Goal: Task Accomplishment & Management: Manage account settings

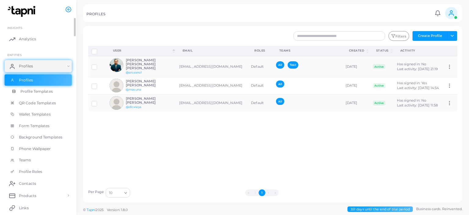
click at [41, 91] on span "Profile Templates" at bounding box center [36, 91] width 32 height 5
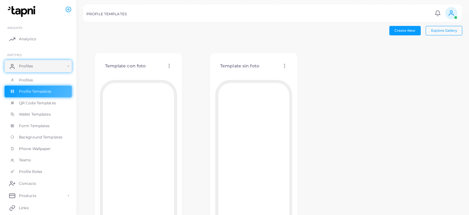
click at [196, 95] on div "Template con foto Edit Template Assign template Duplicate Template Delete Templ…" at bounding box center [272, 149] width 379 height 217
click at [46, 82] on link "Profiles" at bounding box center [38, 80] width 67 height 12
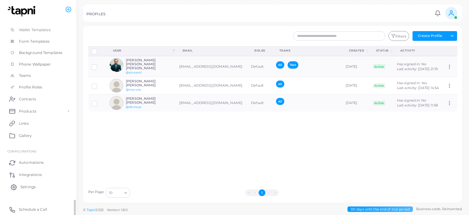
click at [34, 192] on link "Settings" at bounding box center [38, 187] width 67 height 12
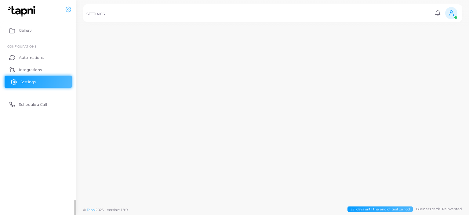
scroll to position [85, 0]
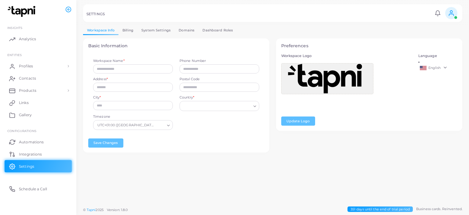
type input "*******"
click at [223, 32] on link "Dashboard Roles" at bounding box center [217, 30] width 38 height 9
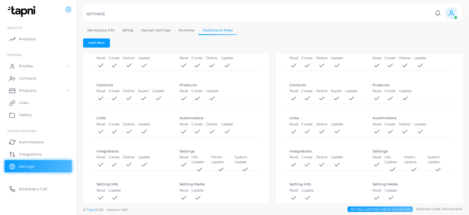
scroll to position [308, 0]
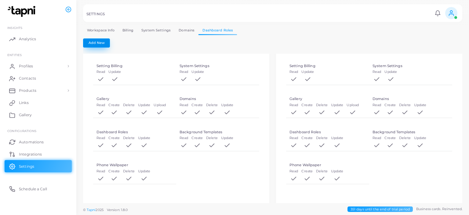
click at [102, 47] on button "Add New" at bounding box center [96, 42] width 27 height 9
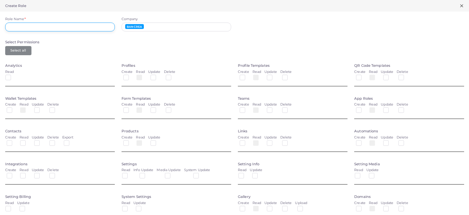
click at [64, 28] on input "Role Name *" at bounding box center [60, 27] width 110 height 9
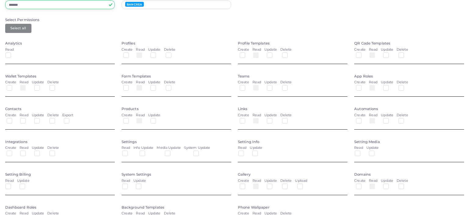
scroll to position [23, 0]
type input "*******"
click at [247, 52] on label at bounding box center [247, 52] width 0 height 0
drag, startPoint x: 271, startPoint y: 52, endPoint x: 275, endPoint y: 52, distance: 4.0
click at [274, 52] on label at bounding box center [274, 52] width 0 height 0
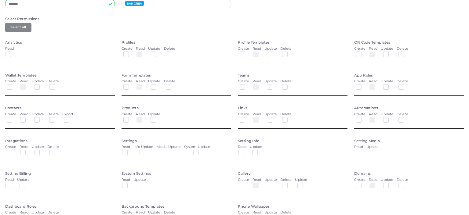
drag, startPoint x: 285, startPoint y: 54, endPoint x: 370, endPoint y: 56, distance: 85.8
click at [290, 52] on label at bounding box center [290, 52] width 0 height 0
drag, startPoint x: 351, startPoint y: 51, endPoint x: 355, endPoint y: 51, distance: 4.0
click at [352, 51] on div "QR Code Templates Create Read Update Delete" at bounding box center [409, 53] width 116 height 26
click at [363, 52] on label at bounding box center [363, 52] width 0 height 0
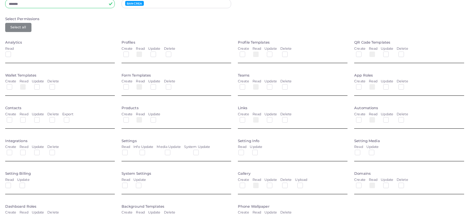
drag, startPoint x: 386, startPoint y: 54, endPoint x: 406, endPoint y: 54, distance: 20.1
click at [391, 52] on label at bounding box center [391, 52] width 0 height 0
drag, startPoint x: 401, startPoint y: 54, endPoint x: 224, endPoint y: 60, distance: 177.1
click at [406, 52] on label at bounding box center [406, 52] width 0 height 0
click at [14, 85] on label at bounding box center [14, 85] width 0 height 0
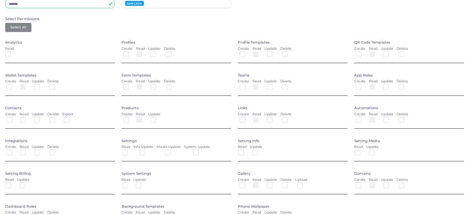
drag, startPoint x: 38, startPoint y: 88, endPoint x: 46, endPoint y: 88, distance: 8.5
click at [41, 85] on label at bounding box center [41, 85] width 0 height 0
drag, startPoint x: 55, startPoint y: 87, endPoint x: 59, endPoint y: 87, distance: 3.7
click at [57, 85] on label at bounding box center [57, 85] width 0 height 0
drag, startPoint x: 124, startPoint y: 86, endPoint x: 136, endPoint y: 86, distance: 11.9
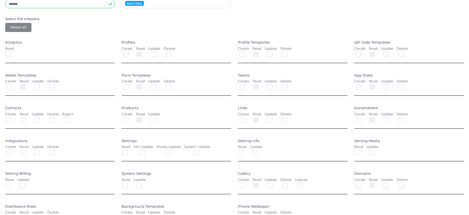
click at [131, 85] on label at bounding box center [131, 85] width 0 height 0
drag, startPoint x: 154, startPoint y: 88, endPoint x: 169, endPoint y: 88, distance: 14.7
click at [158, 85] on label at bounding box center [158, 85] width 0 height 0
click at [172, 88] on div "Delete" at bounding box center [170, 85] width 12 height 13
click at [173, 85] on label at bounding box center [173, 85] width 0 height 0
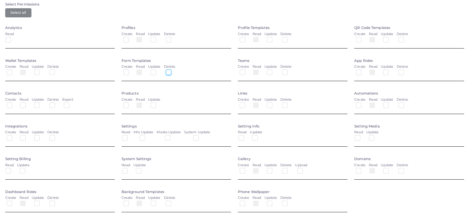
scroll to position [61, 0]
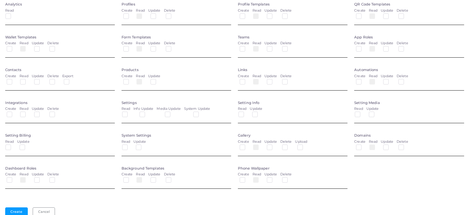
drag, startPoint x: 240, startPoint y: 82, endPoint x: 244, endPoint y: 83, distance: 3.4
click at [247, 79] on label at bounding box center [247, 79] width 0 height 0
click at [16, 208] on button "Create" at bounding box center [16, 211] width 23 height 9
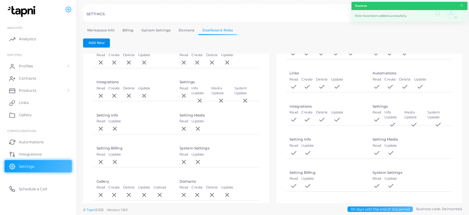
scroll to position [0, 0]
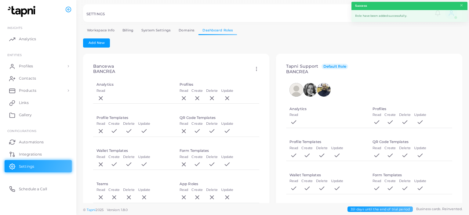
click at [257, 69] on icon at bounding box center [256, 68] width 5 height 5
click at [267, 78] on icon at bounding box center [264, 76] width 5 height 5
type input "*******"
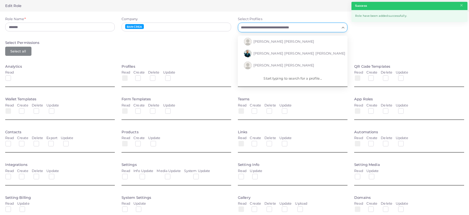
click at [282, 31] on div "Loading..." at bounding box center [293, 28] width 110 height 10
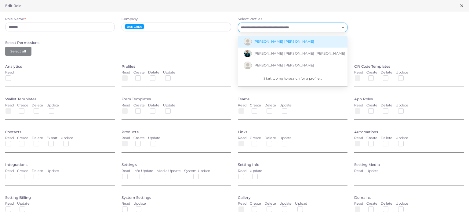
scroll to position [2, 0]
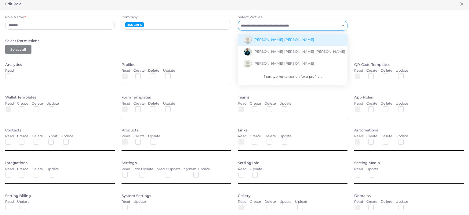
click at [283, 42] on li "Melissa Estefanía" at bounding box center [293, 40] width 110 height 12
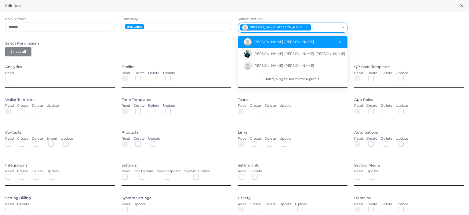
click at [311, 27] on input "Select Profiles" at bounding box center [325, 27] width 28 height 7
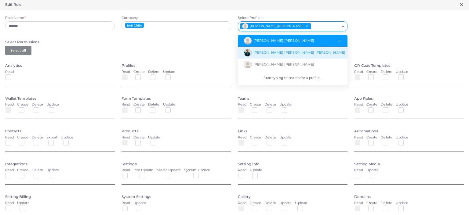
click at [286, 50] on li "Adrián Jorge Lozano Lozano" at bounding box center [293, 53] width 110 height 12
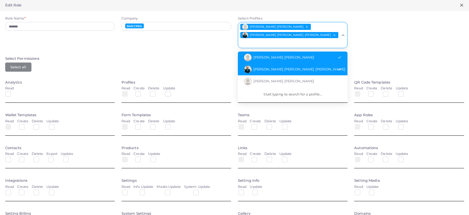
click at [301, 29] on div "Melissa Estefanía Adrián Jorge Lozano Lozano" at bounding box center [289, 34] width 102 height 24
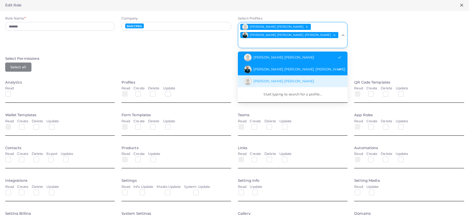
click at [297, 75] on li "Miguel Angel Guadarrama Alvarez" at bounding box center [293, 81] width 110 height 12
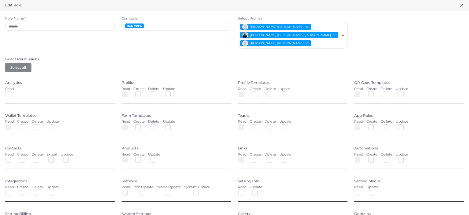
scroll to position [85, 0]
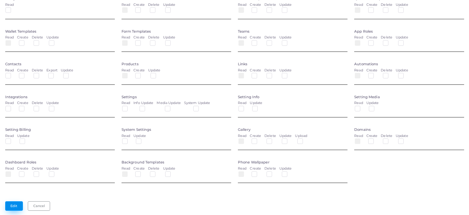
click at [17, 201] on button "Edit" at bounding box center [14, 205] width 18 height 9
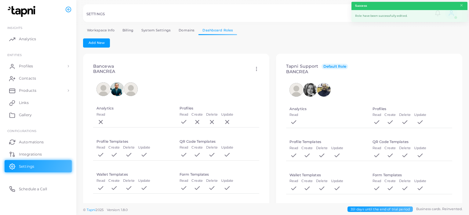
drag, startPoint x: 254, startPoint y: 69, endPoint x: 262, endPoint y: 71, distance: 7.9
click at [254, 69] on icon at bounding box center [256, 68] width 5 height 5
click at [266, 76] on link "Edit" at bounding box center [271, 76] width 33 height 8
type input "*******"
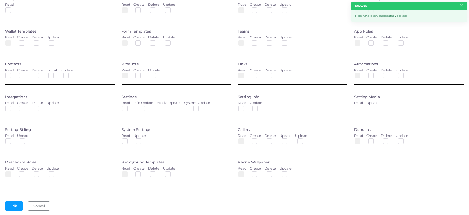
click at [129, 74] on label at bounding box center [129, 74] width 0 height 0
click at [39, 206] on button "Cancel" at bounding box center [39, 205] width 22 height 9
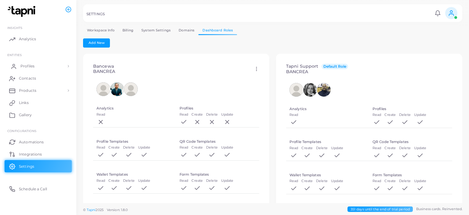
drag, startPoint x: 28, startPoint y: 66, endPoint x: 29, endPoint y: 71, distance: 5.5
click at [28, 66] on span "Profiles" at bounding box center [27, 65] width 14 height 5
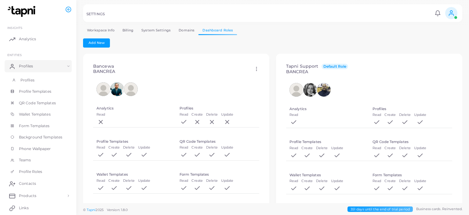
click at [30, 77] on span "Profiles" at bounding box center [27, 79] width 14 height 5
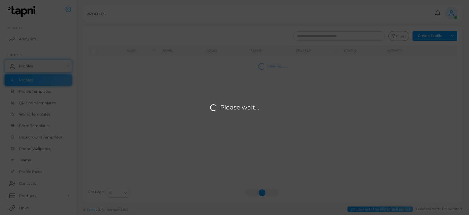
click at [444, 34] on div "Please wait..." at bounding box center [234, 107] width 469 height 215
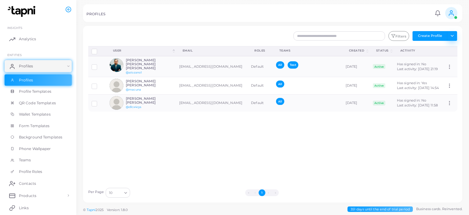
click at [453, 35] on button "Toggle dropdown" at bounding box center [452, 36] width 10 height 10
click at [448, 45] on link "Import Profiles" at bounding box center [438, 49] width 34 height 9
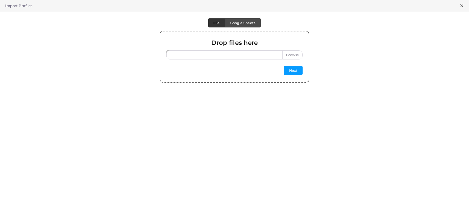
click at [290, 50] on label at bounding box center [234, 54] width 136 height 9
click at [290, 50] on input "file" at bounding box center [234, 54] width 136 height 9
type input "**********"
click at [297, 73] on button "Next" at bounding box center [292, 70] width 19 height 9
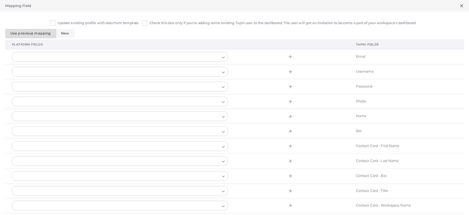
click at [110, 55] on div at bounding box center [116, 56] width 208 height 9
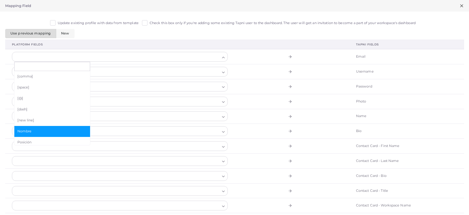
scroll to position [30, 0]
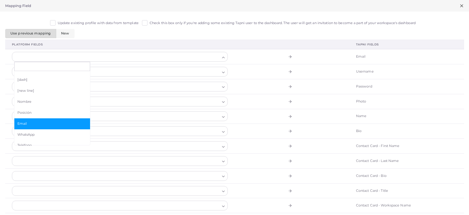
click at [48, 127] on li "Email" at bounding box center [52, 123] width 76 height 11
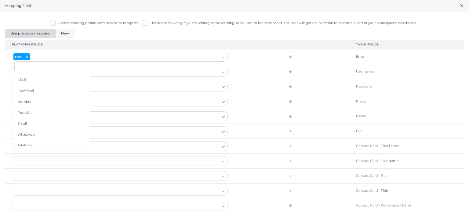
click at [270, 113] on td at bounding box center [291, 116] width 115 height 15
drag, startPoint x: 202, startPoint y: 116, endPoint x: 179, endPoint y: 121, distance: 23.3
click at [202, 116] on div at bounding box center [116, 116] width 208 height 9
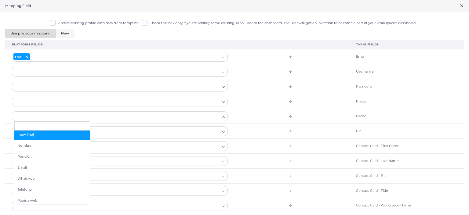
scroll to position [45, 0]
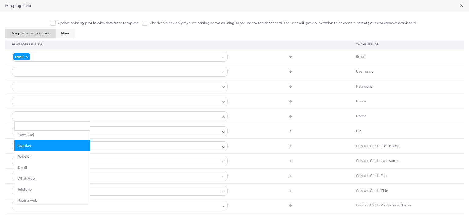
click at [52, 145] on span "Nombre" at bounding box center [52, 145] width 70 height 5
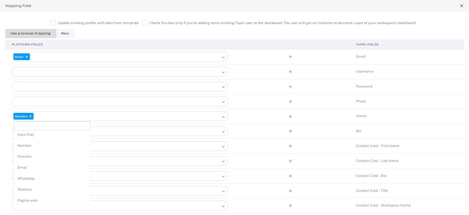
click at [97, 134] on div at bounding box center [116, 131] width 208 height 9
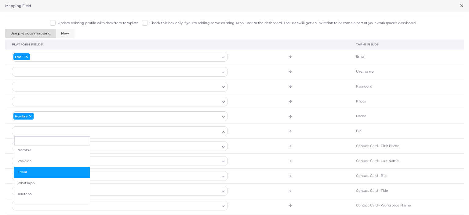
scroll to position [52, 0]
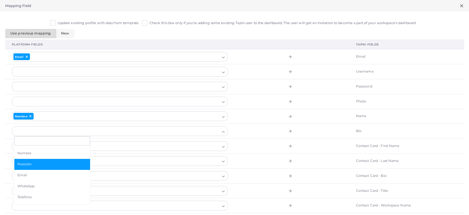
click at [46, 163] on span "Posición" at bounding box center [52, 164] width 70 height 5
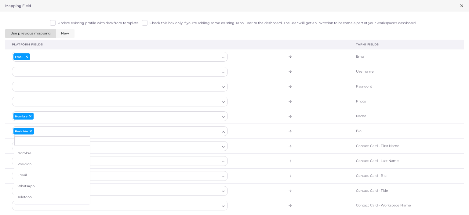
click at [261, 106] on td at bounding box center [291, 101] width 115 height 15
click at [58, 22] on label "Update existing profile with data from template" at bounding box center [98, 23] width 81 height 5
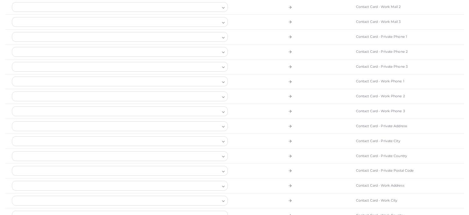
scroll to position [484, 0]
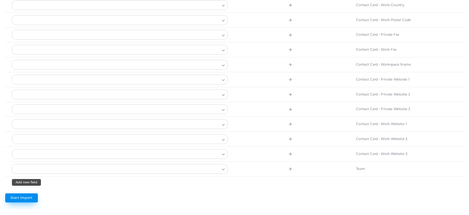
click at [22, 196] on span "Start import" at bounding box center [21, 198] width 22 height 4
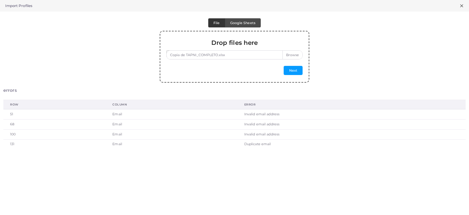
click at [293, 56] on label "Copia de TAPNI_COMPLETO.xlsx" at bounding box center [234, 54] width 136 height 9
click at [293, 56] on input "Copia de TAPNI_COMPLETO.xlsx" at bounding box center [234, 54] width 136 height 9
click at [301, 56] on label at bounding box center [234, 54] width 136 height 9
click at [301, 56] on input "file" at bounding box center [234, 54] width 136 height 9
type input "**********"
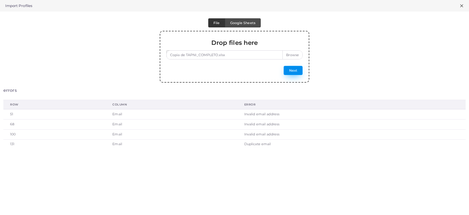
click at [291, 71] on button "Next" at bounding box center [292, 70] width 19 height 9
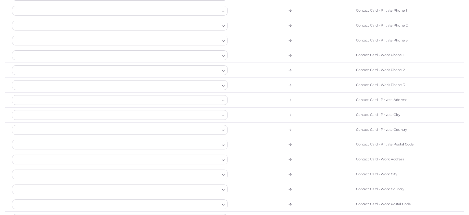
scroll to position [0, 0]
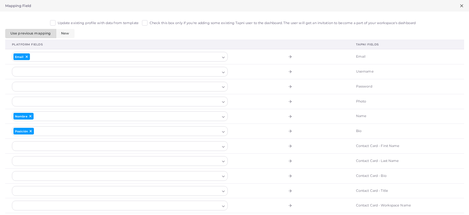
click at [112, 26] on div "Update existing profile with data from template Check this box only if you're a…" at bounding box center [234, 24] width 459 height 9
drag, startPoint x: 122, startPoint y: 25, endPoint x: 125, endPoint y: 33, distance: 8.4
click at [122, 25] on label "Update existing profile with data from template" at bounding box center [98, 23] width 81 height 5
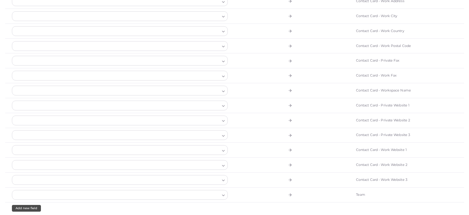
scroll to position [484, 0]
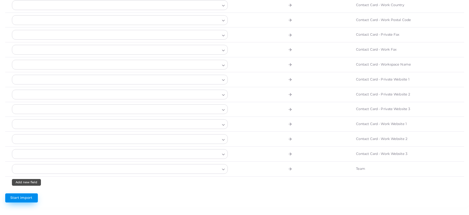
click at [22, 193] on button "Start import" at bounding box center [21, 197] width 33 height 9
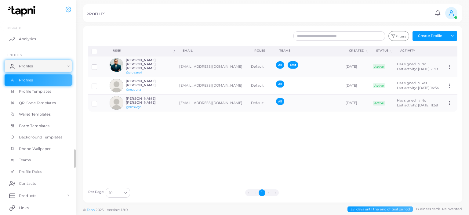
scroll to position [85, 0]
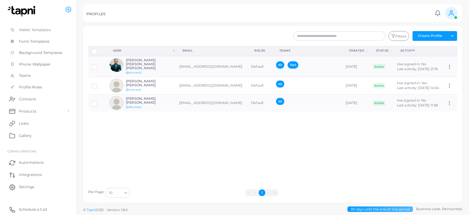
click at [410, 8] on div "PROFILES Notifications 0 New Mark All As Read Melissa Estefanía (macuna@bancrea…" at bounding box center [272, 13] width 379 height 18
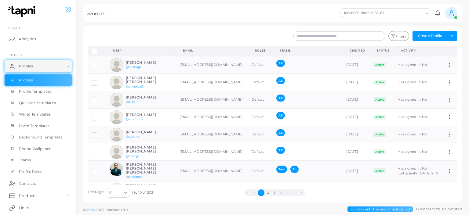
click at [407, 13] on input "Search for option" at bounding box center [404, 13] width 35 height 7
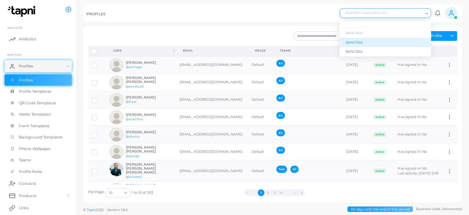
click at [367, 44] on div "BANCREA" at bounding box center [384, 42] width 79 height 5
click at [375, 14] on div "16dc6850-dde2-4956-834e-bb2fd6d06003" at bounding box center [382, 13] width 82 height 8
click at [361, 52] on div "BANCREA" at bounding box center [384, 51] width 79 height 5
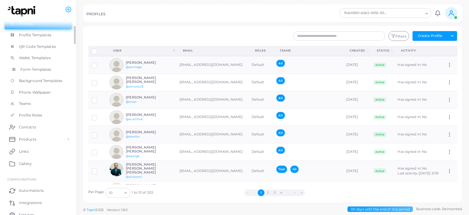
scroll to position [85, 0]
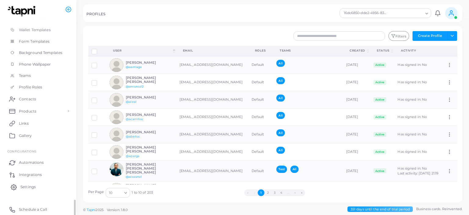
click at [35, 189] on span "Settings" at bounding box center [27, 186] width 15 height 5
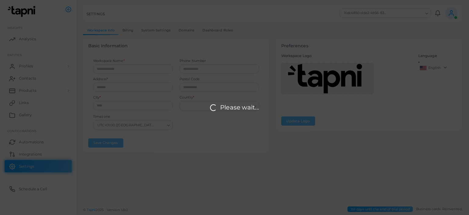
type input "*******"
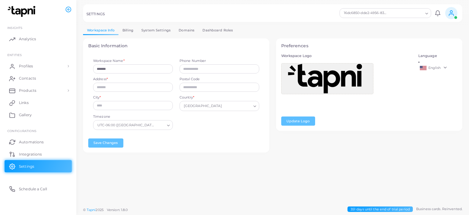
click at [163, 29] on link "System Settings" at bounding box center [155, 30] width 37 height 9
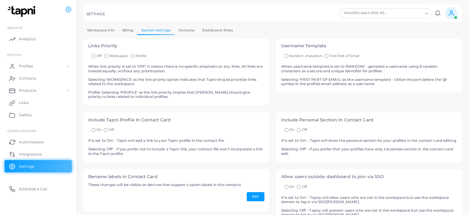
click at [213, 32] on link "Dashboard Roles" at bounding box center [217, 30] width 38 height 9
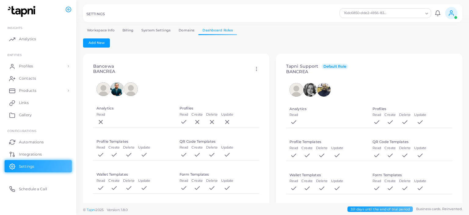
click at [256, 69] on icon at bounding box center [256, 68] width 5 height 5
click at [272, 85] on span "Delete" at bounding box center [274, 85] width 12 height 5
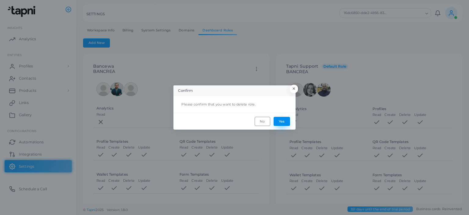
click at [279, 124] on button "Yes" at bounding box center [281, 121] width 16 height 9
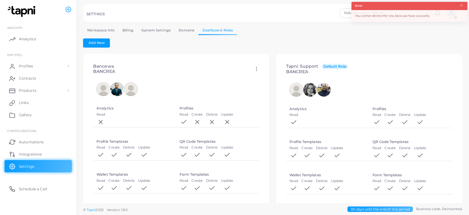
click at [257, 70] on icon at bounding box center [256, 68] width 5 height 5
click at [267, 77] on link "Edit" at bounding box center [273, 78] width 33 height 8
type input "*******"
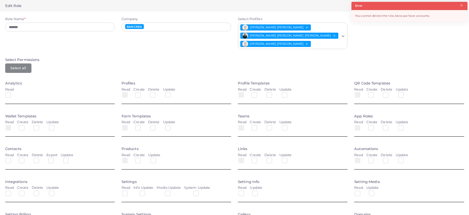
click at [305, 26] on icon "Deselect Melissa Estefanía" at bounding box center [306, 27] width 3 height 3
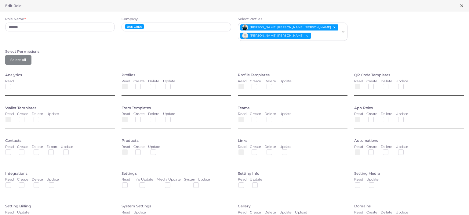
click at [307, 36] on icon "Deselect Miguel Angel Guadarrama Alvarez" at bounding box center [306, 35] width 3 height 3
click at [332, 29] on button "Deselect Adrián Jorge Lozano Lozano" at bounding box center [334, 27] width 4 height 4
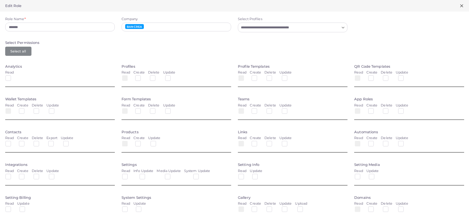
scroll to position [68, 0]
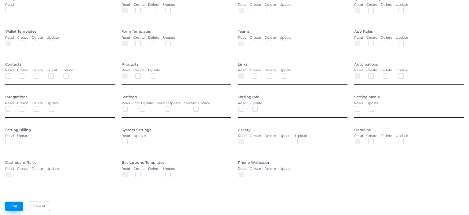
click at [14, 203] on button "Edit" at bounding box center [14, 206] width 18 height 9
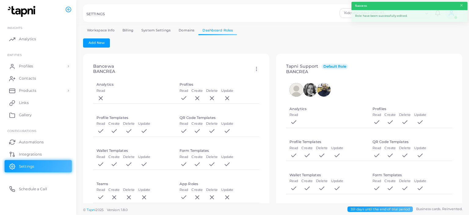
drag, startPoint x: 258, startPoint y: 70, endPoint x: 265, endPoint y: 77, distance: 9.7
click at [258, 70] on icon at bounding box center [256, 68] width 5 height 5
click at [271, 85] on span "Delete" at bounding box center [277, 86] width 12 height 5
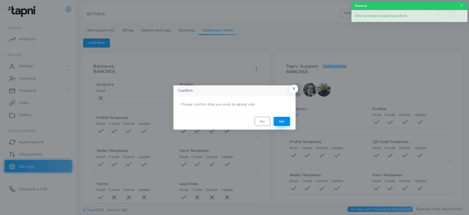
click at [285, 125] on button "Yes" at bounding box center [281, 121] width 16 height 9
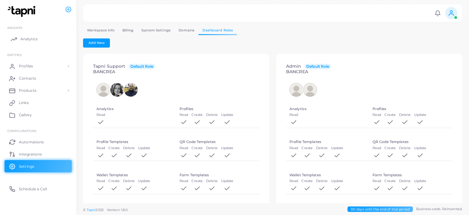
click at [15, 41] on icon at bounding box center [14, 39] width 6 height 6
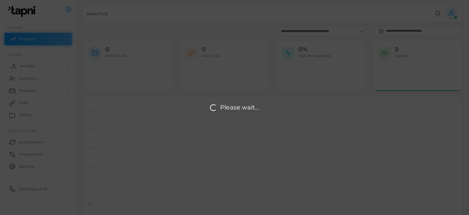
click at [29, 61] on div "Please wait..." at bounding box center [234, 107] width 469 height 215
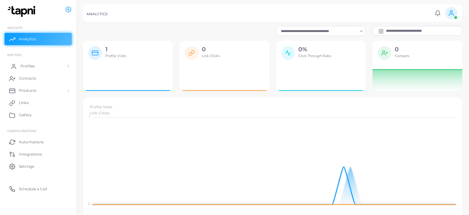
click at [32, 65] on span "Profiles" at bounding box center [27, 65] width 14 height 5
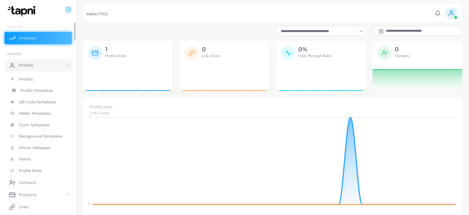
scroll to position [2, 0]
click at [47, 95] on link "QR Code Templates" at bounding box center [38, 101] width 67 height 12
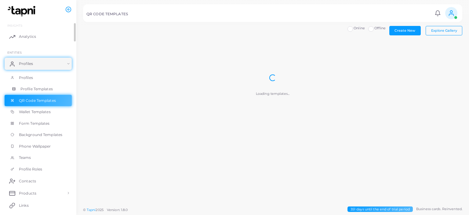
click at [44, 89] on span "Profile Templates" at bounding box center [36, 88] width 32 height 5
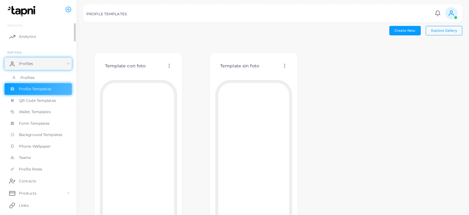
click at [36, 72] on link "Profiles" at bounding box center [38, 78] width 67 height 12
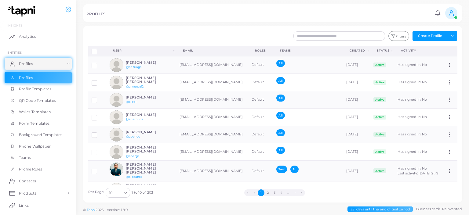
click at [455, 13] on span at bounding box center [451, 13] width 12 height 12
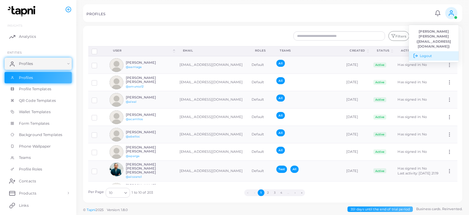
click at [422, 53] on span "Logout" at bounding box center [425, 55] width 12 height 5
